Goal: Task Accomplishment & Management: Manage account settings

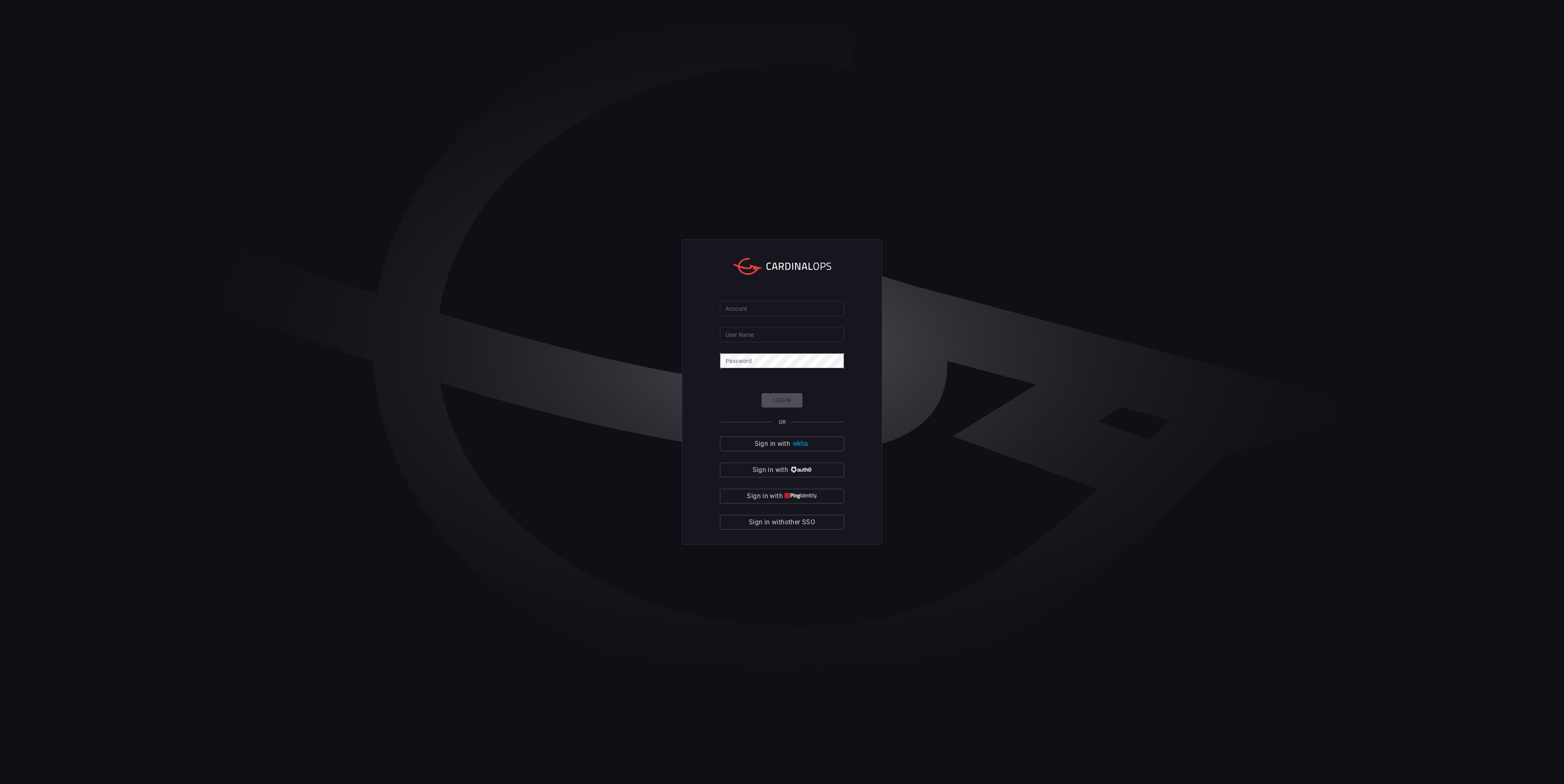
click at [778, 311] on input "Account" at bounding box center [782, 308] width 124 height 15
click at [794, 523] on span "Sign in with other SSO" at bounding box center [781, 522] width 66 height 12
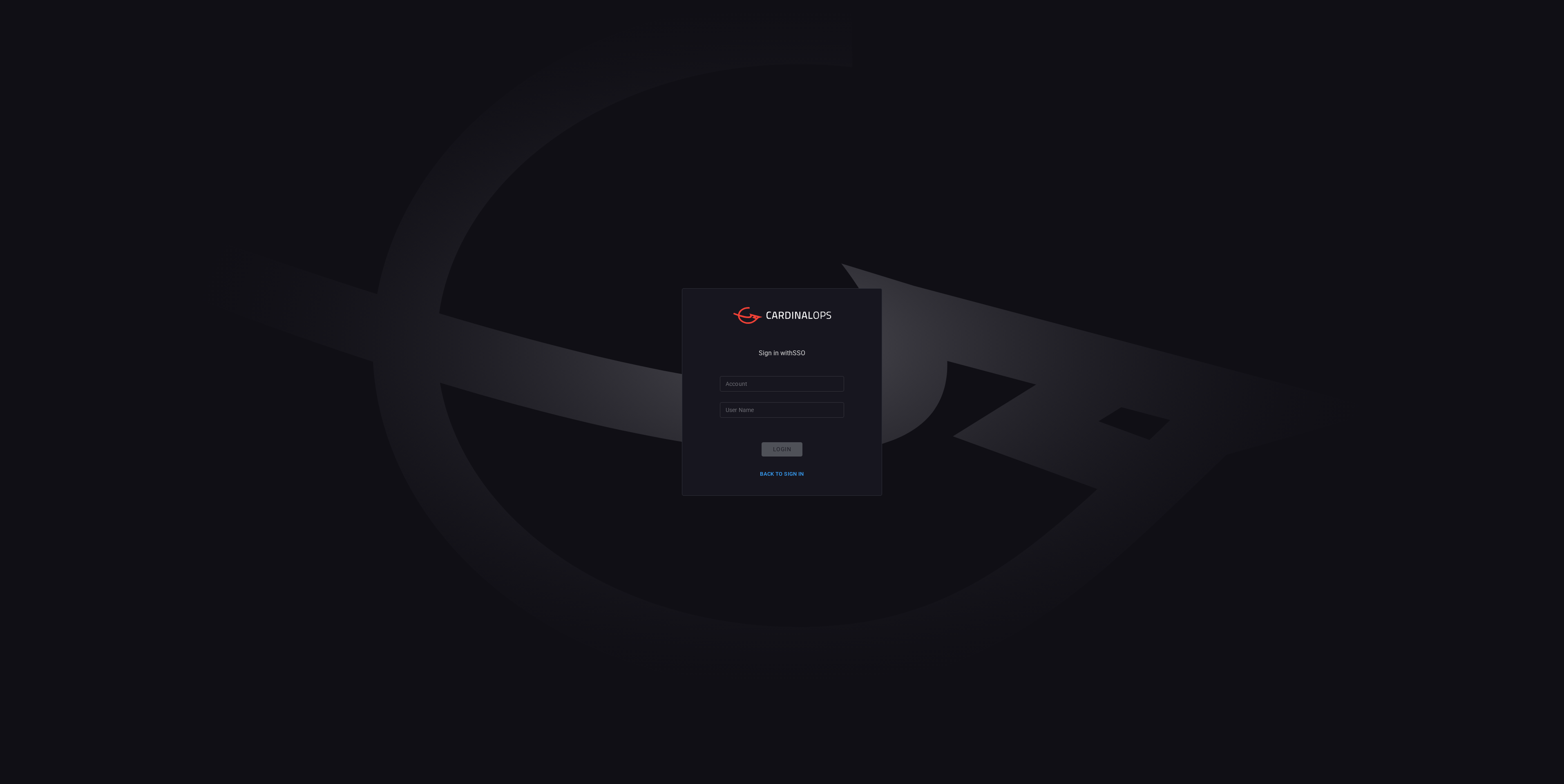
click at [758, 382] on input "Account" at bounding box center [782, 384] width 124 height 15
type input "[PERSON_NAME]-lovells"
type input "[PERSON_NAME].[PERSON_NAME]"
click button "Login" at bounding box center [781, 450] width 41 height 15
